Goal: Register for event/course

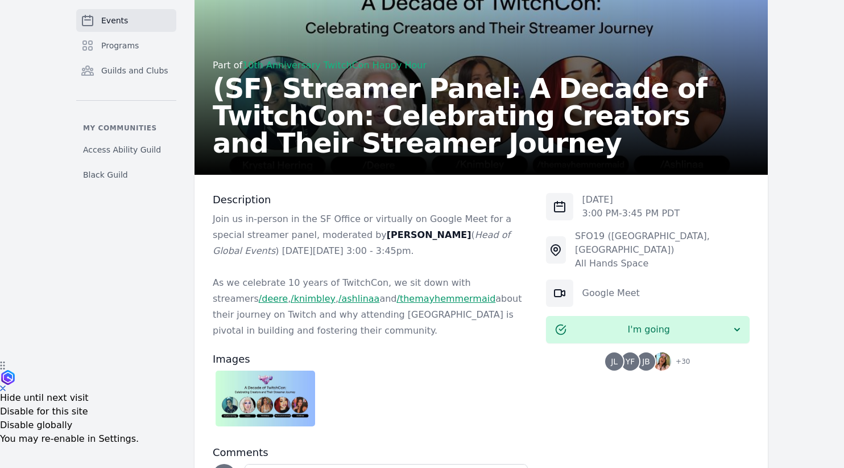
scroll to position [180, 0]
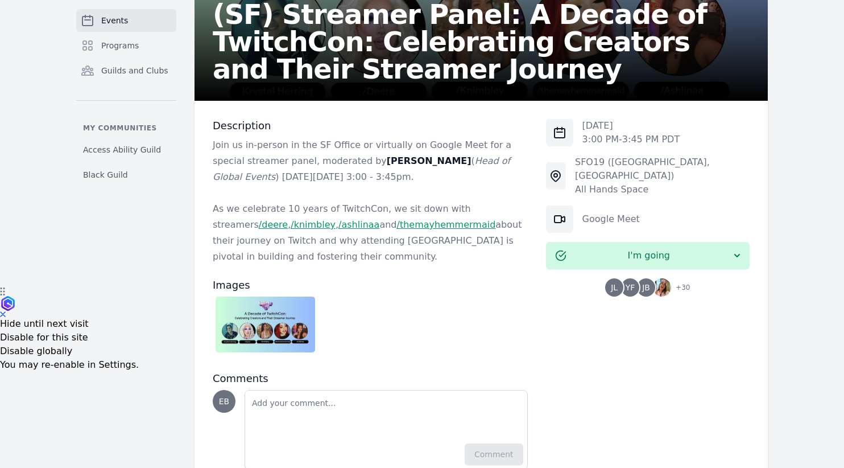
click at [663, 278] on img at bounding box center [662, 287] width 18 height 18
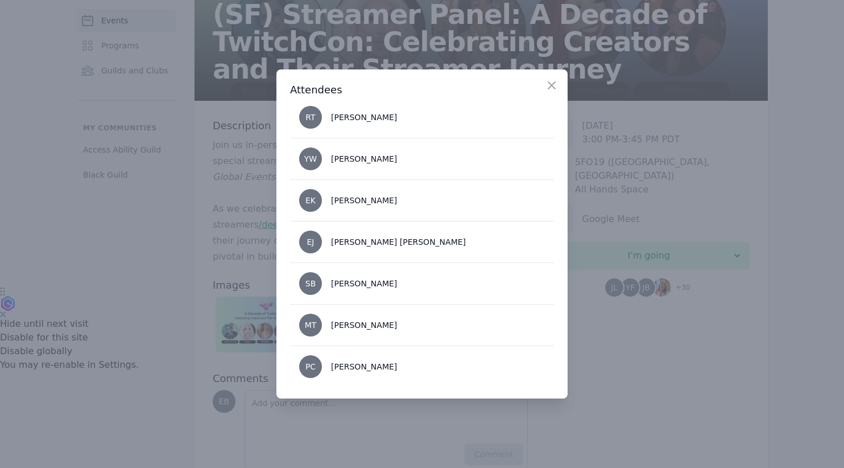
scroll to position [1133, 0]
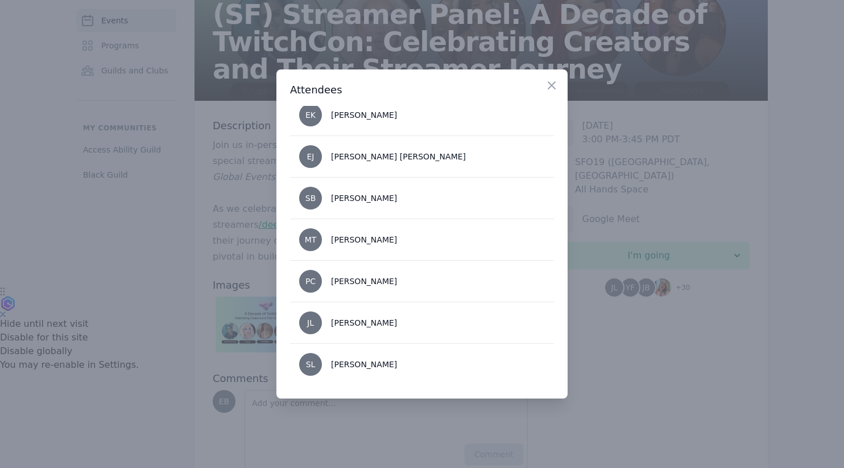
click at [176, 273] on div at bounding box center [422, 234] width 844 height 468
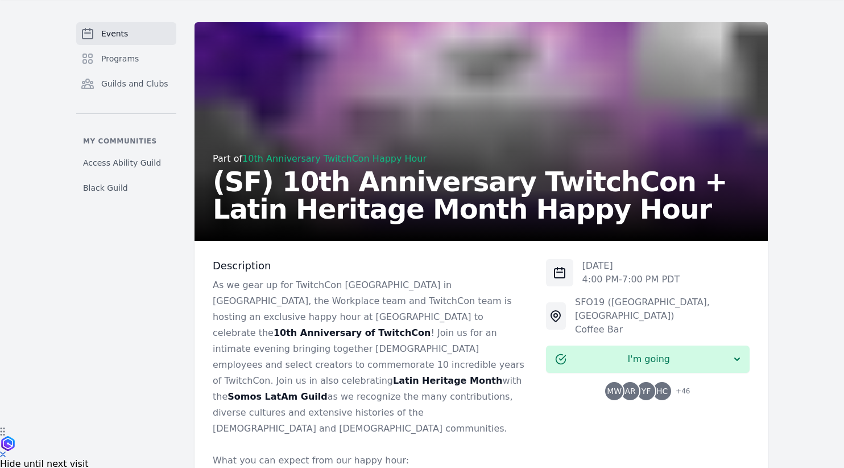
scroll to position [81, 0]
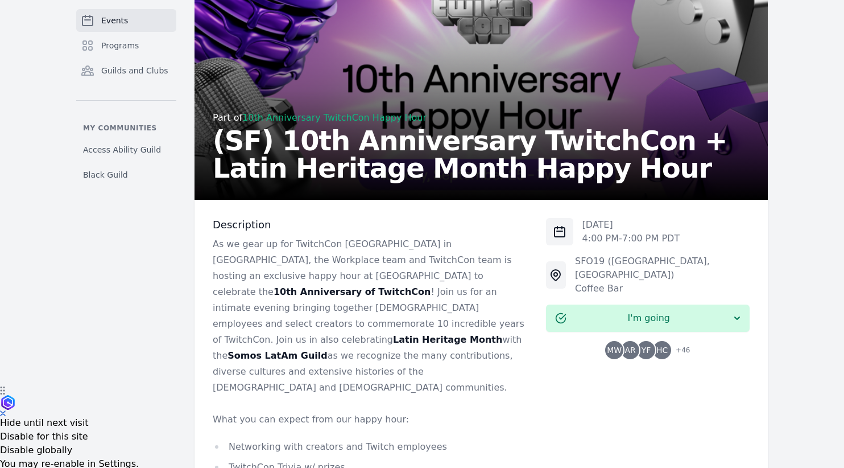
click at [679, 343] on span "+ 46" at bounding box center [679, 351] width 21 height 16
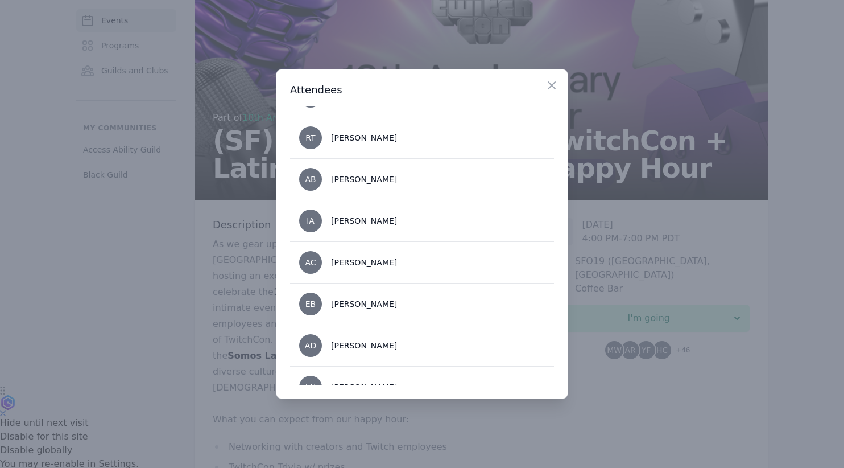
scroll to position [1797, 0]
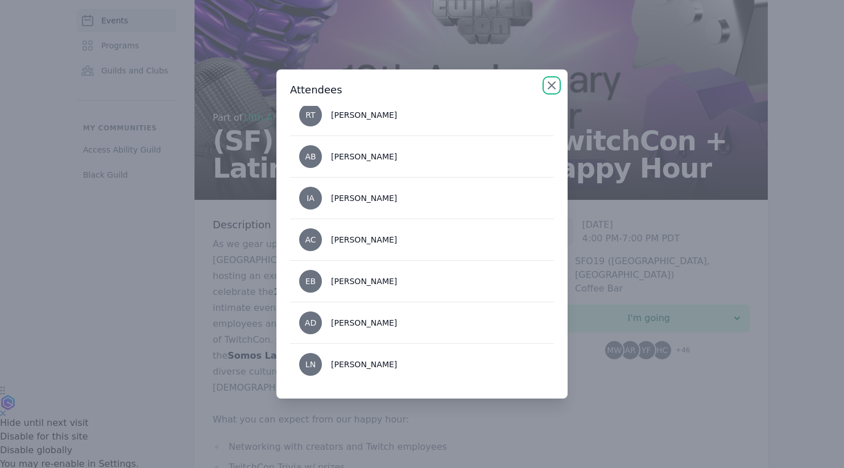
click at [551, 85] on icon "button" at bounding box center [551, 85] width 7 height 7
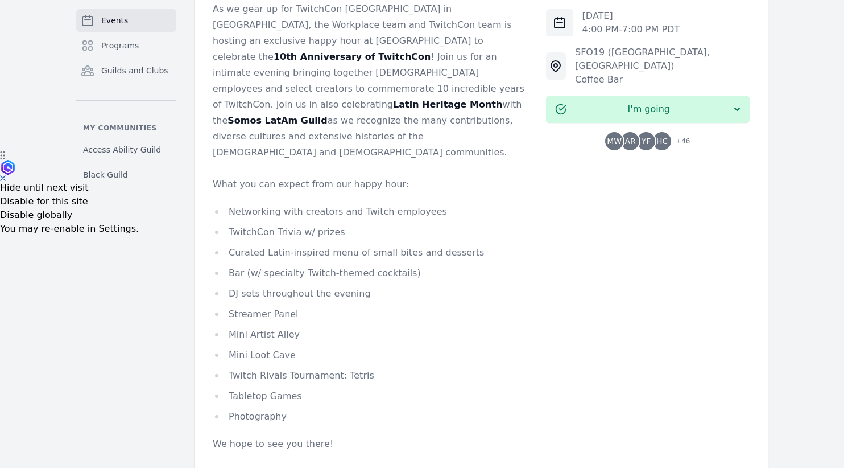
scroll to position [362, 0]
